Goal: Information Seeking & Learning: Learn about a topic

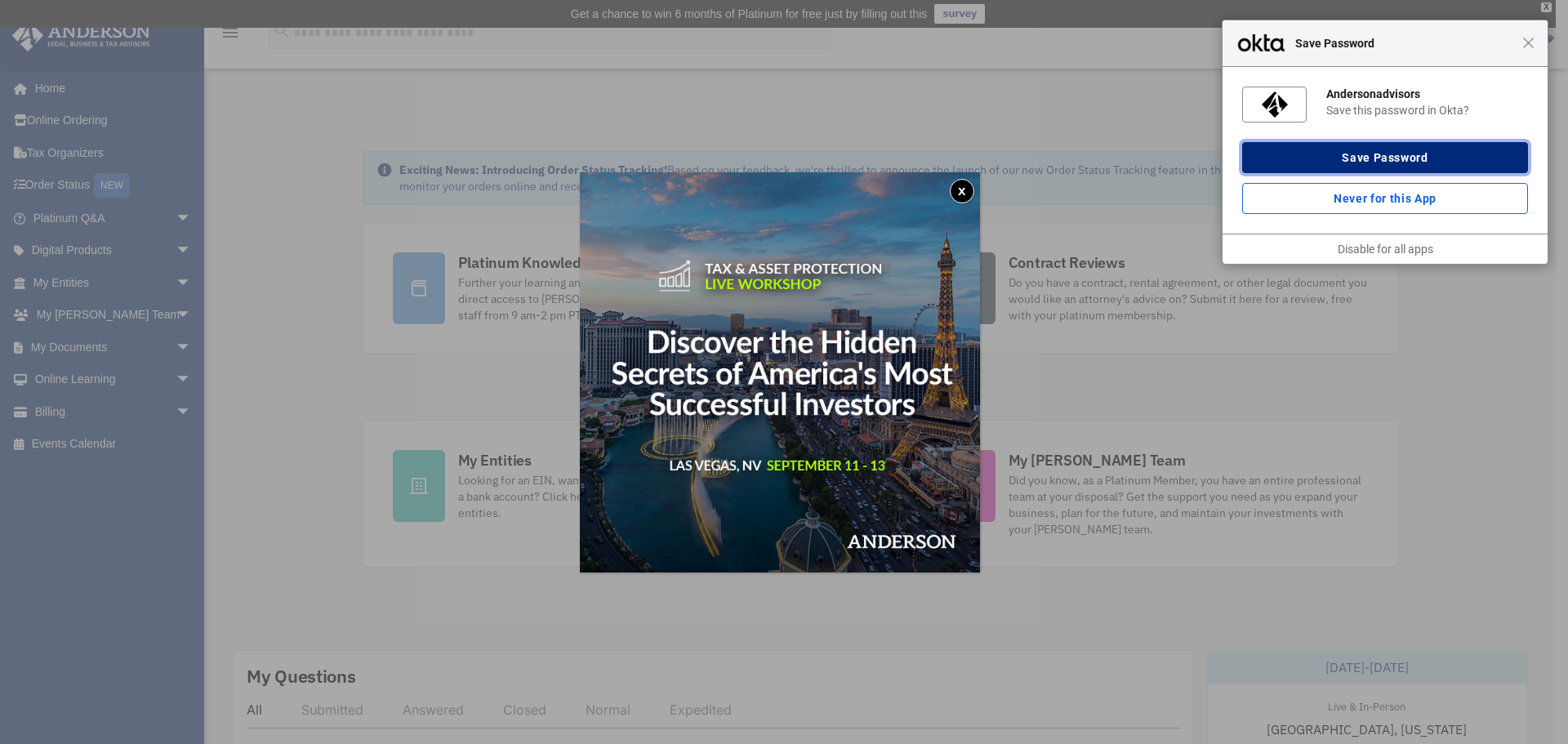
click at [1459, 160] on button "Save Password" at bounding box center [1385, 158] width 286 height 31
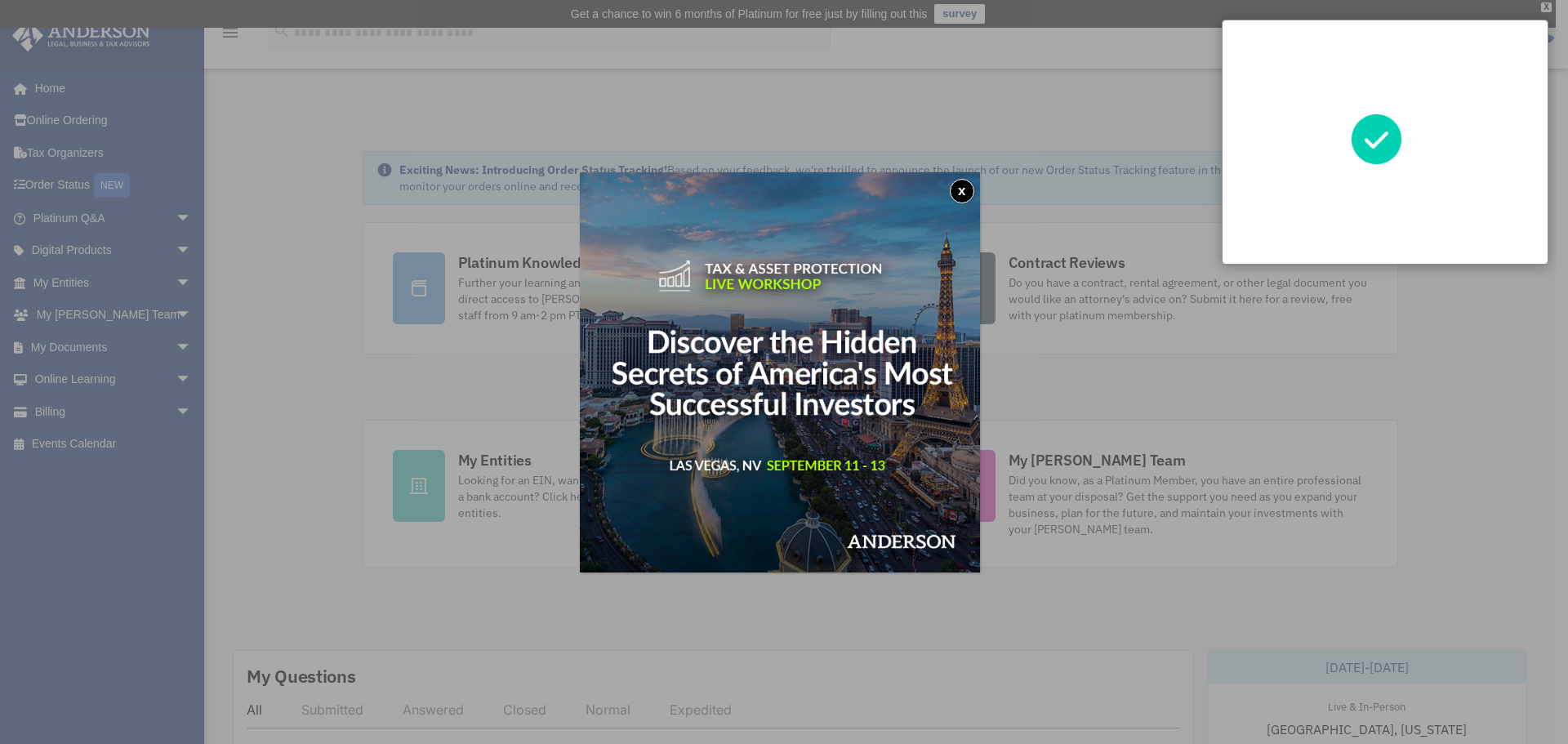
click at [961, 197] on button "x" at bounding box center [962, 191] width 25 height 25
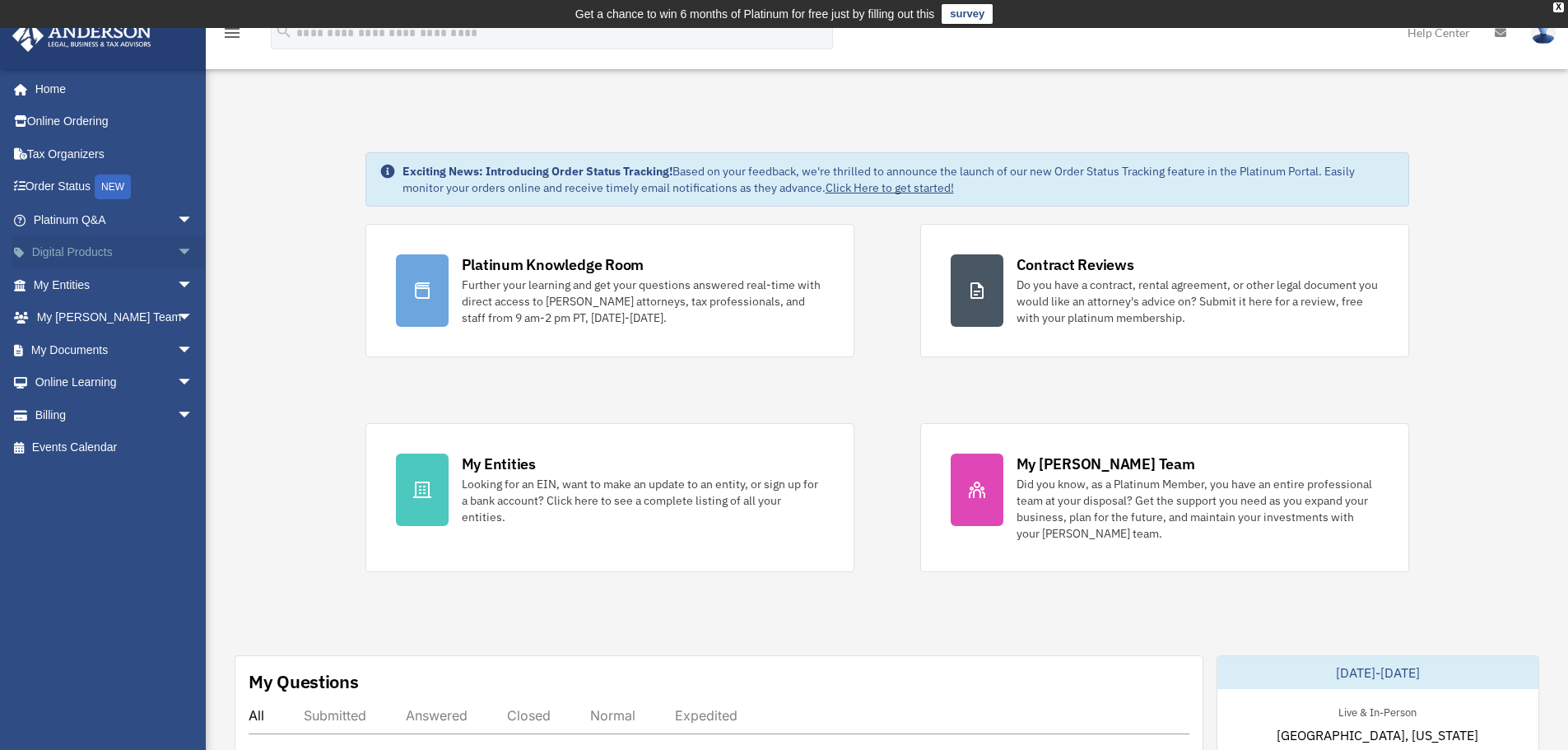
click at [177, 258] on span "arrow_drop_down" at bounding box center [192, 253] width 33 height 33
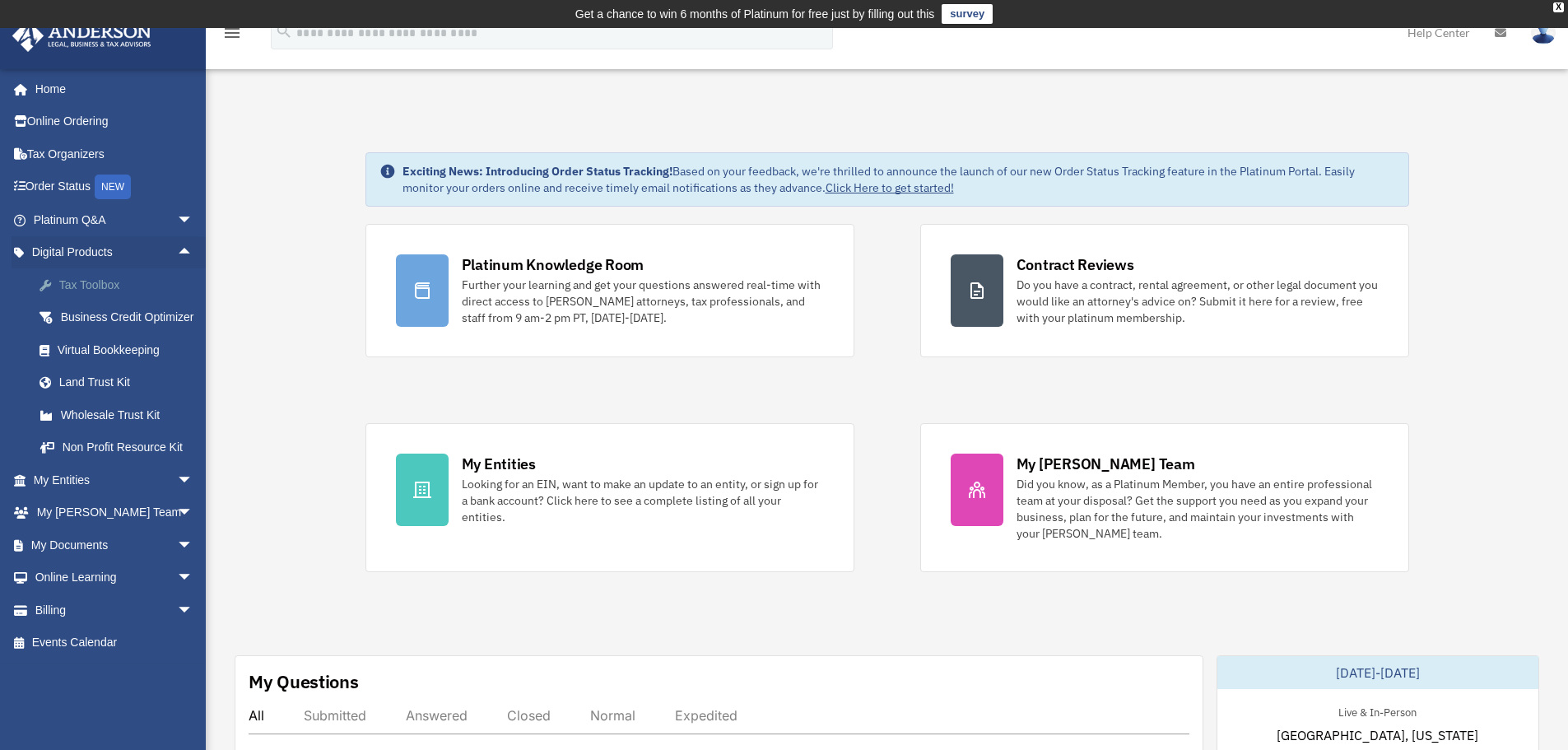
click at [79, 277] on div "Tax Toolbox" at bounding box center [127, 285] width 140 height 20
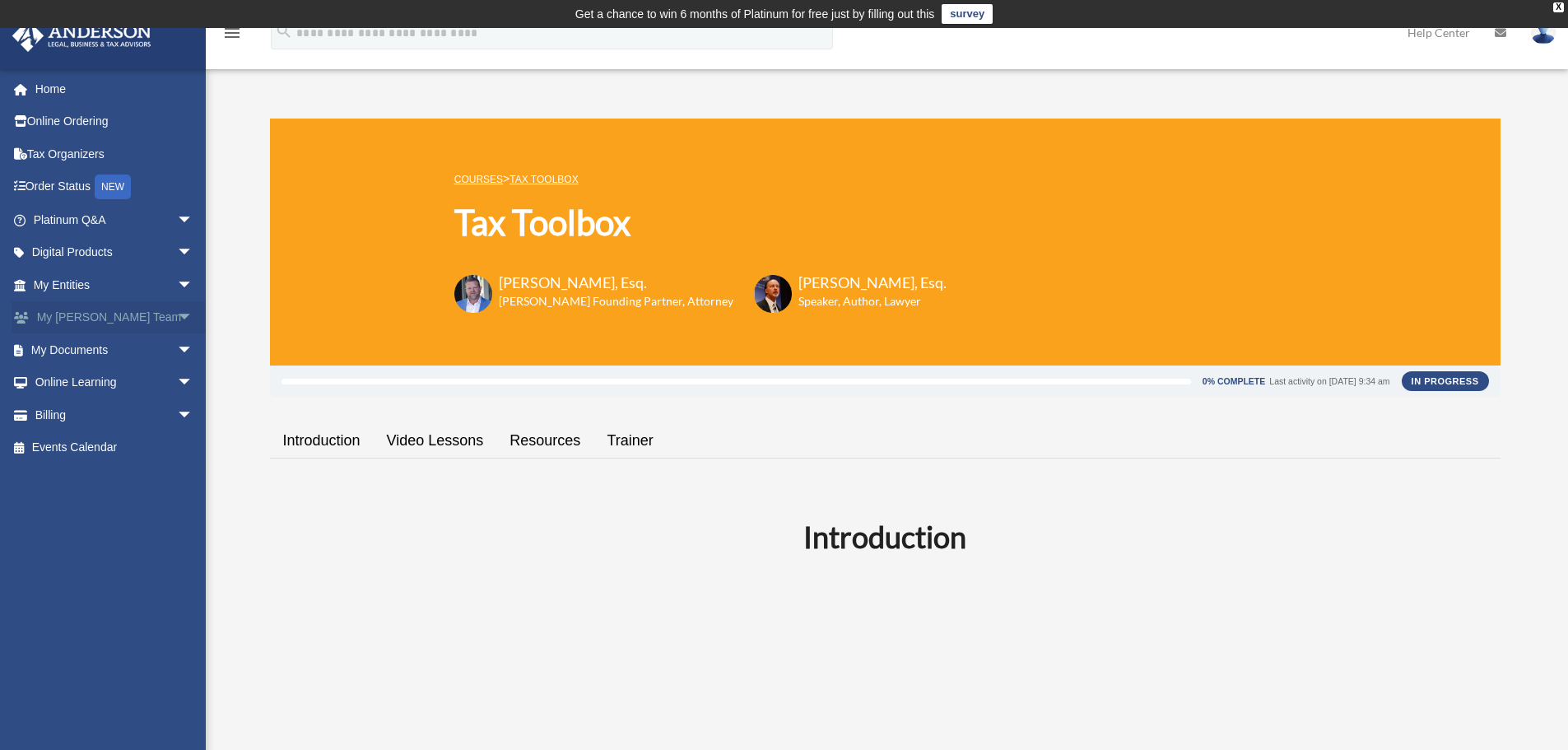
click at [177, 321] on span "arrow_drop_down" at bounding box center [192, 318] width 33 height 33
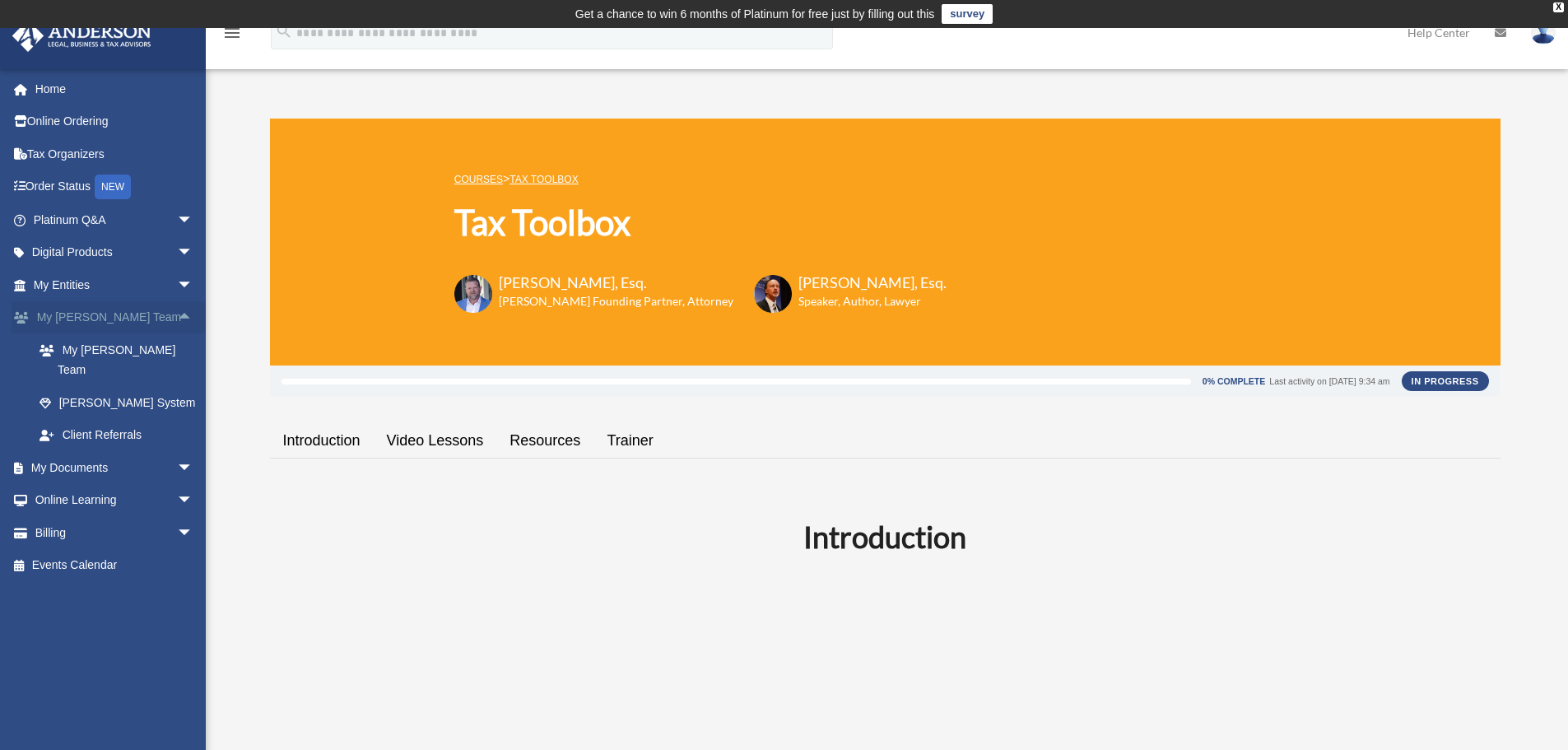
click at [177, 321] on span "arrow_drop_up" at bounding box center [192, 318] width 33 height 33
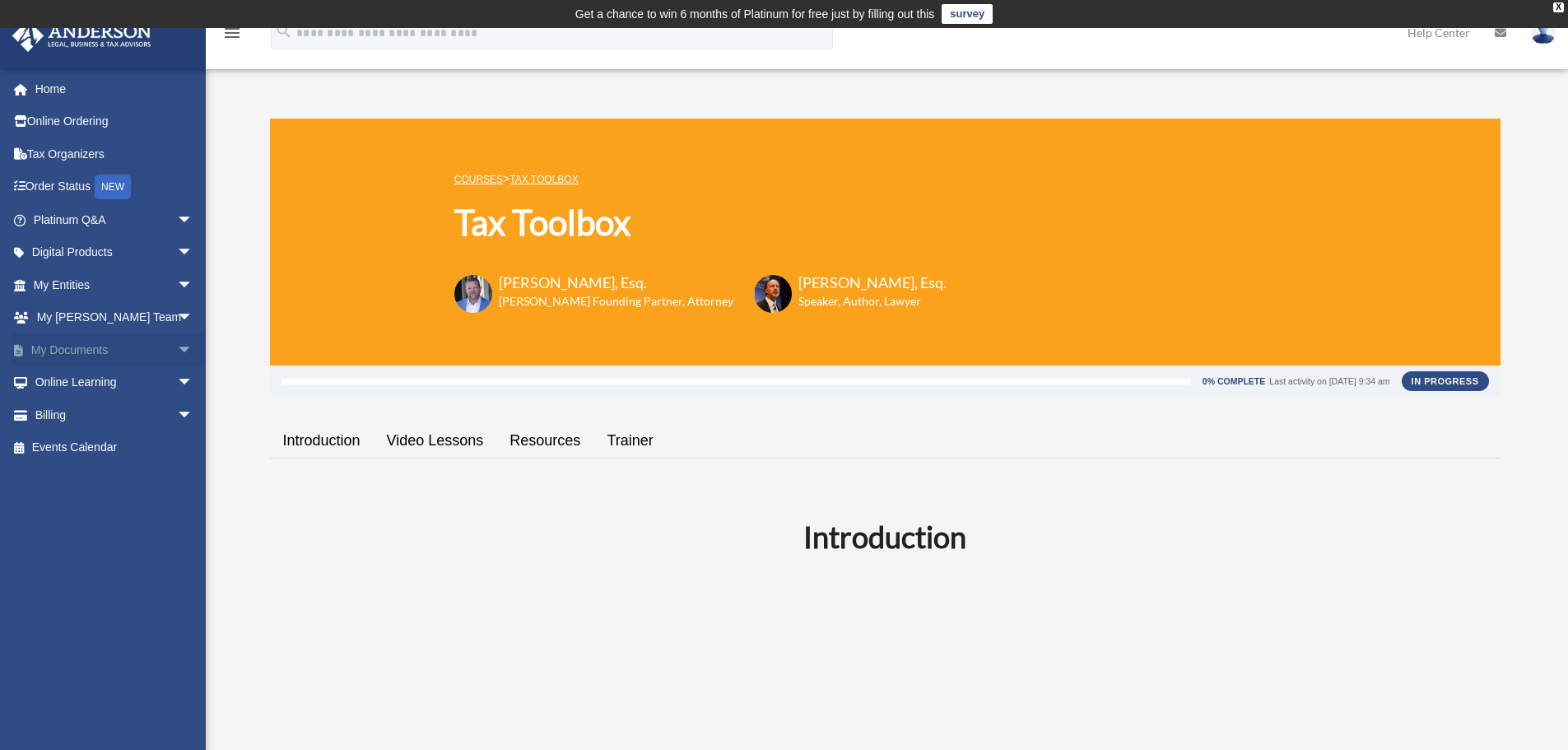
click at [177, 352] on span "arrow_drop_down" at bounding box center [192, 350] width 33 height 33
click at [177, 352] on span "arrow_drop_up" at bounding box center [192, 350] width 33 height 33
click at [177, 387] on span "arrow_drop_down" at bounding box center [192, 383] width 33 height 33
click at [336, 446] on link "Introduction" at bounding box center [322, 441] width 104 height 46
click at [385, 435] on link "Video Lessons" at bounding box center [435, 441] width 124 height 46
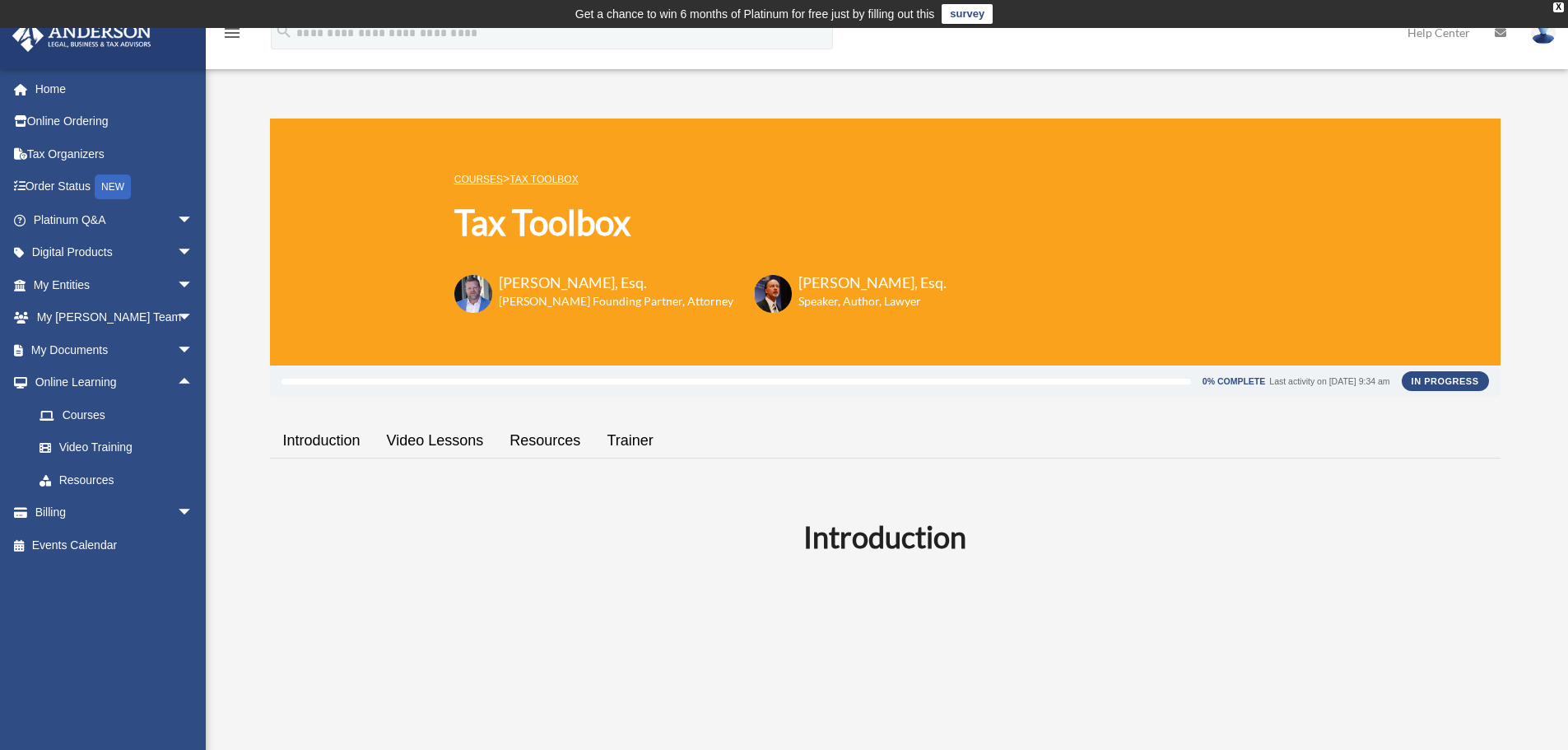
click at [542, 445] on link "Resources" at bounding box center [545, 441] width 97 height 46
click at [622, 444] on link "Trainer" at bounding box center [629, 441] width 72 height 46
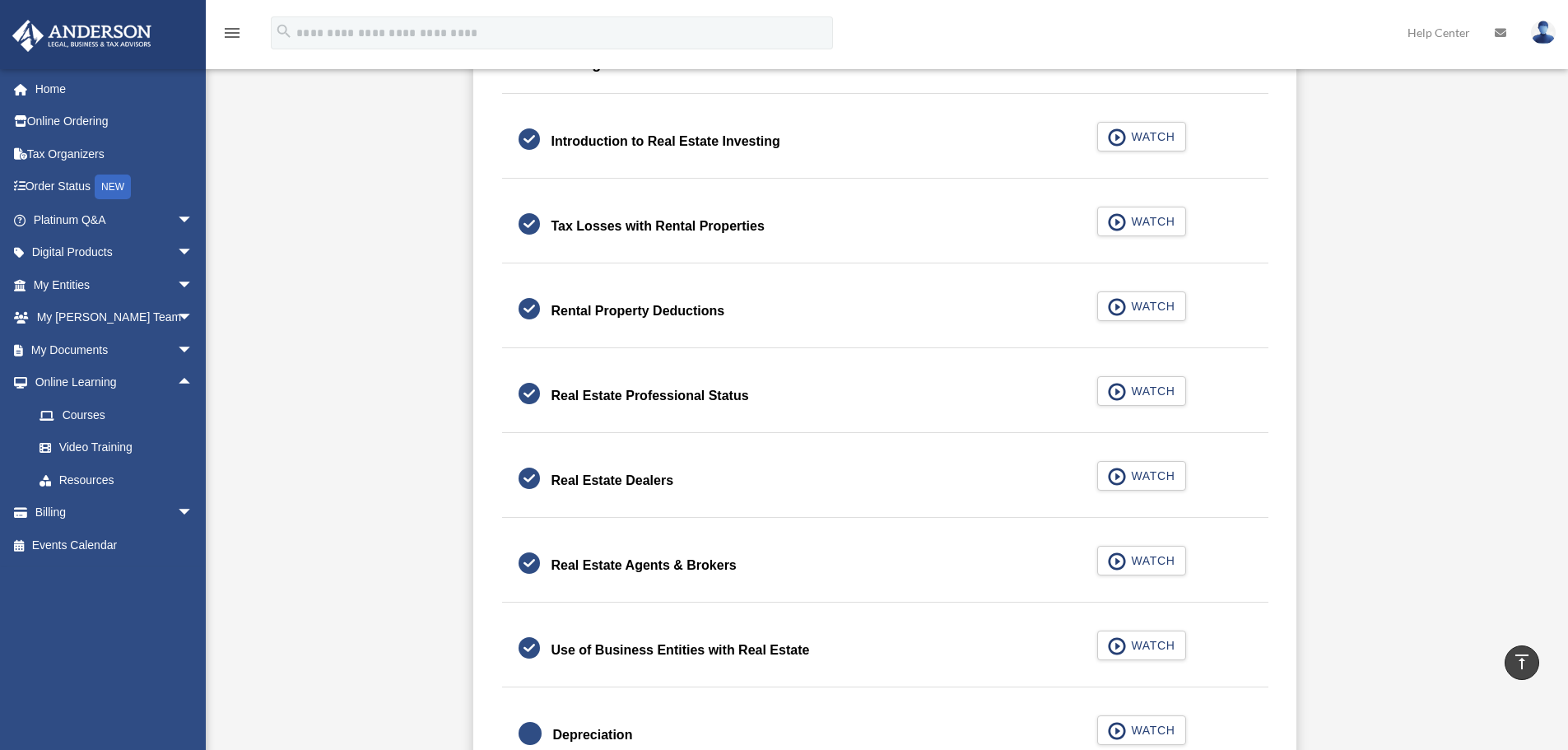
scroll to position [384, 0]
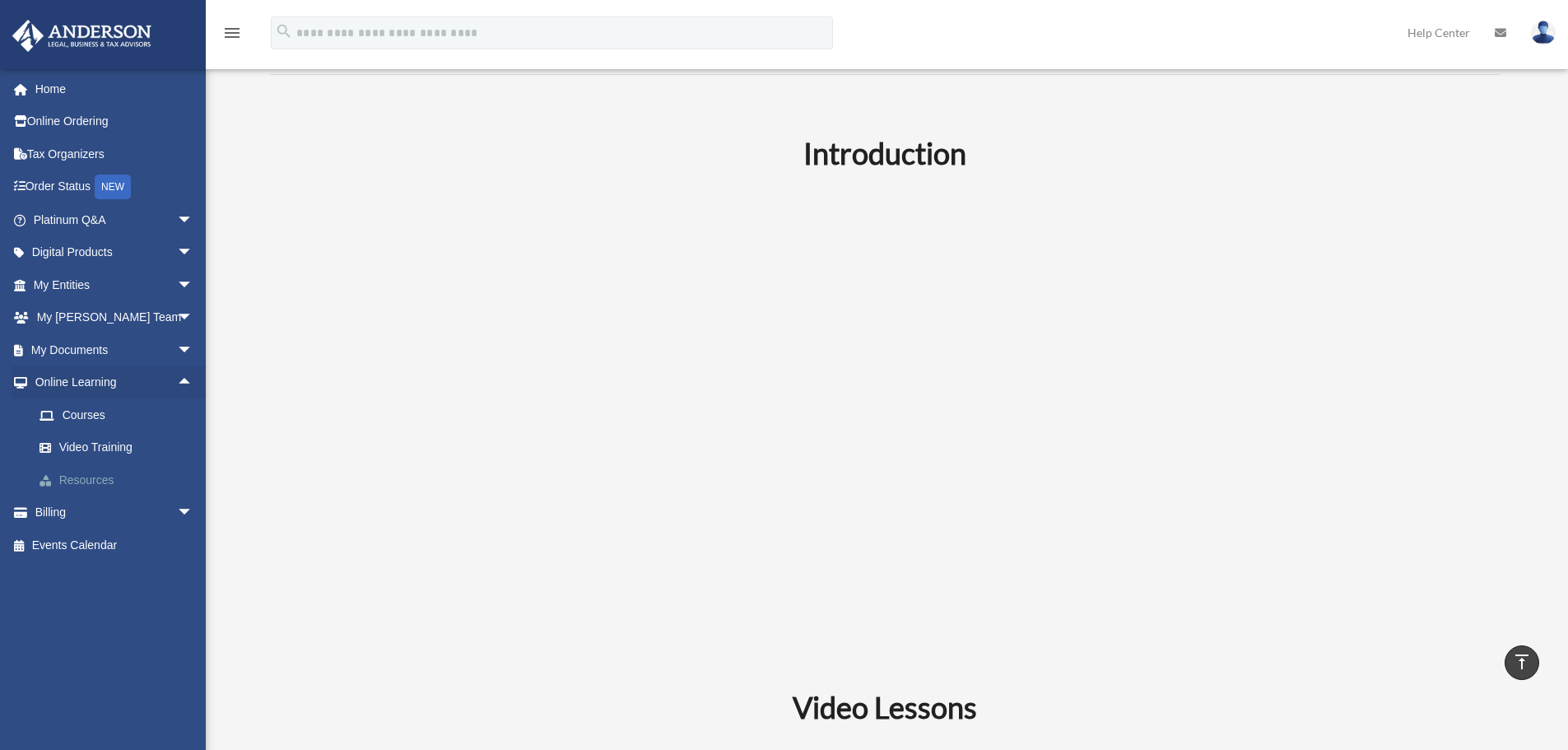
click at [89, 480] on link "Resources" at bounding box center [121, 480] width 195 height 33
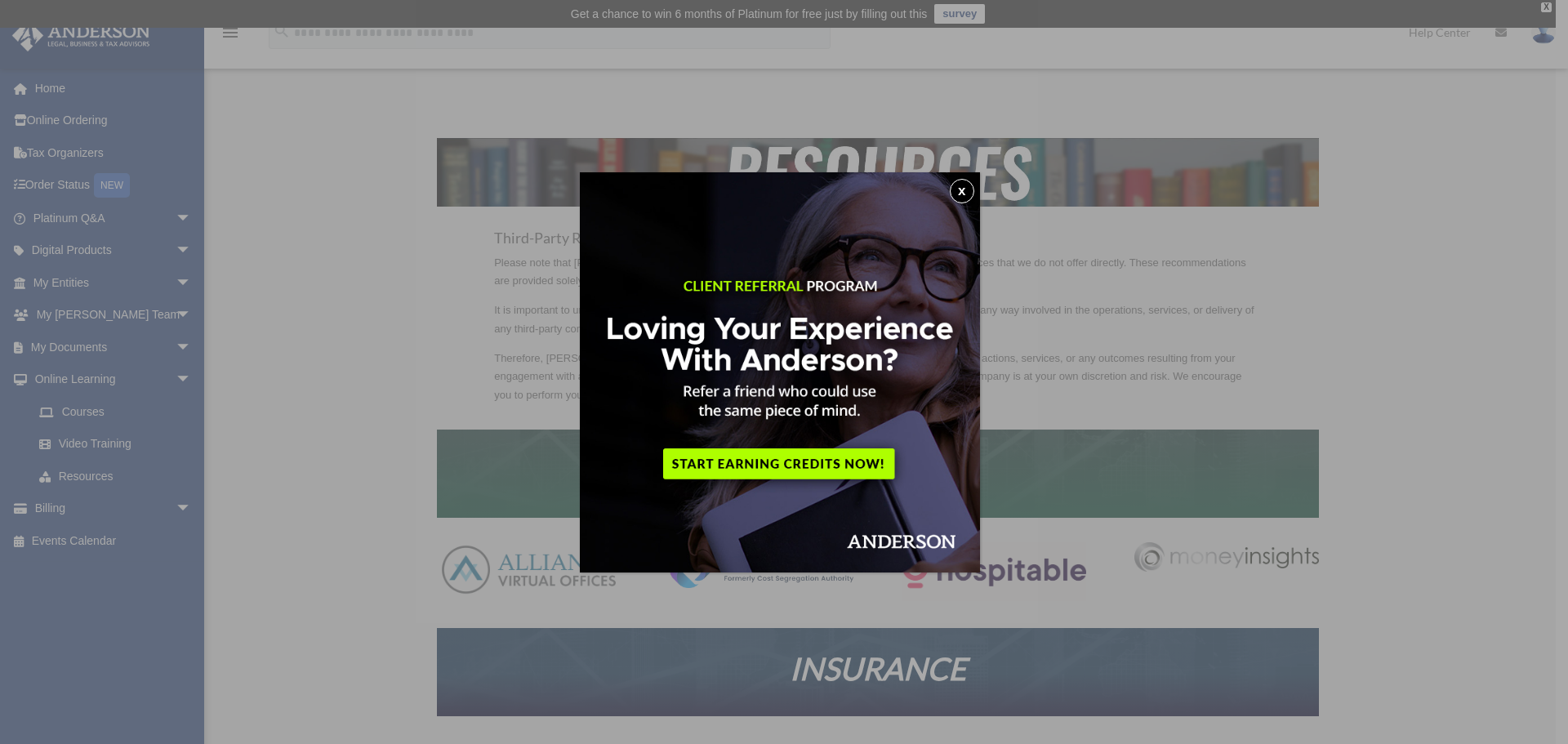
click at [967, 183] on button "x" at bounding box center [962, 191] width 25 height 25
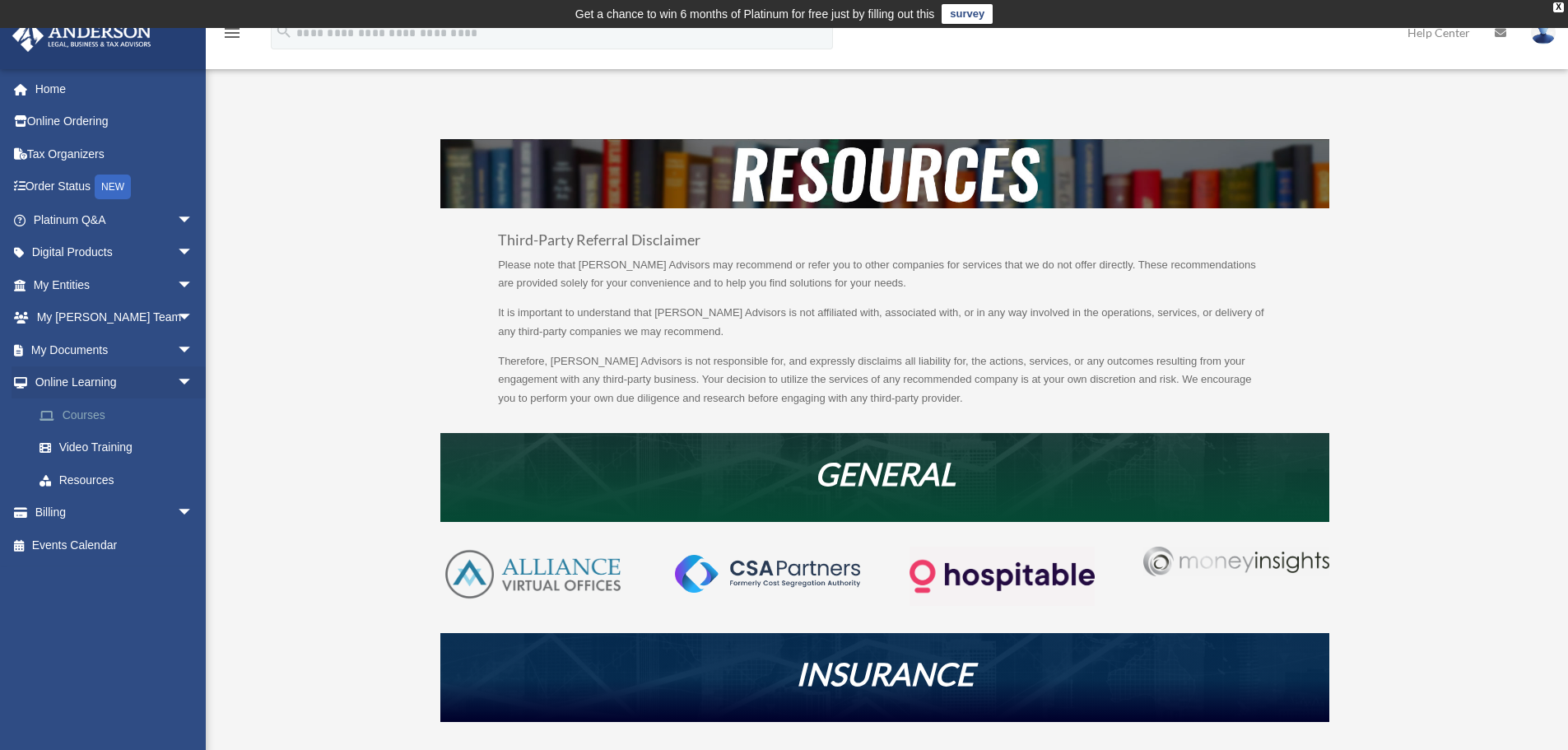
click at [73, 414] on link "Courses" at bounding box center [121, 414] width 195 height 33
